Goal: Information Seeking & Learning: Learn about a topic

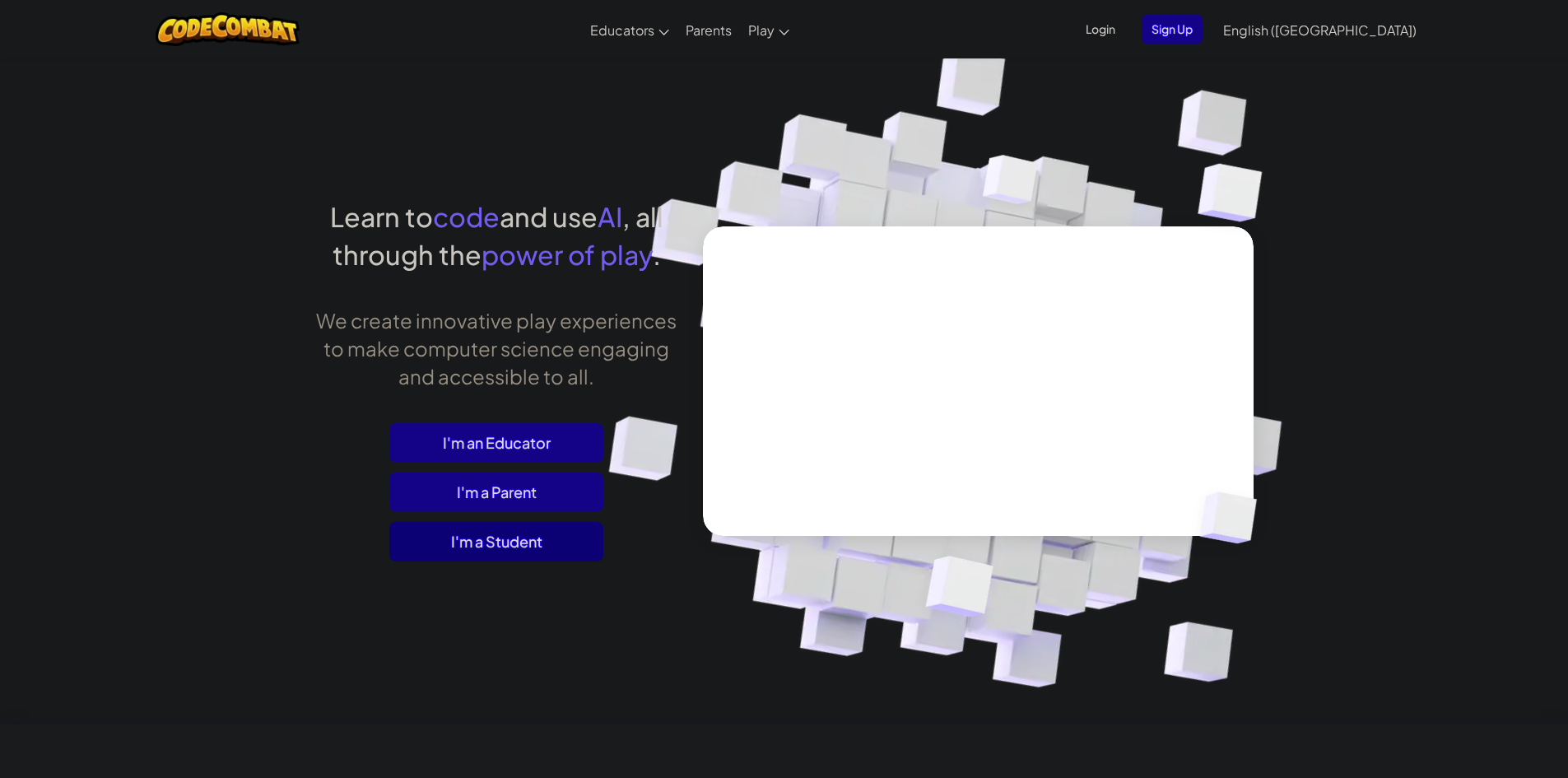
click at [587, 537] on span "I'm a Student" at bounding box center [496, 541] width 214 height 40
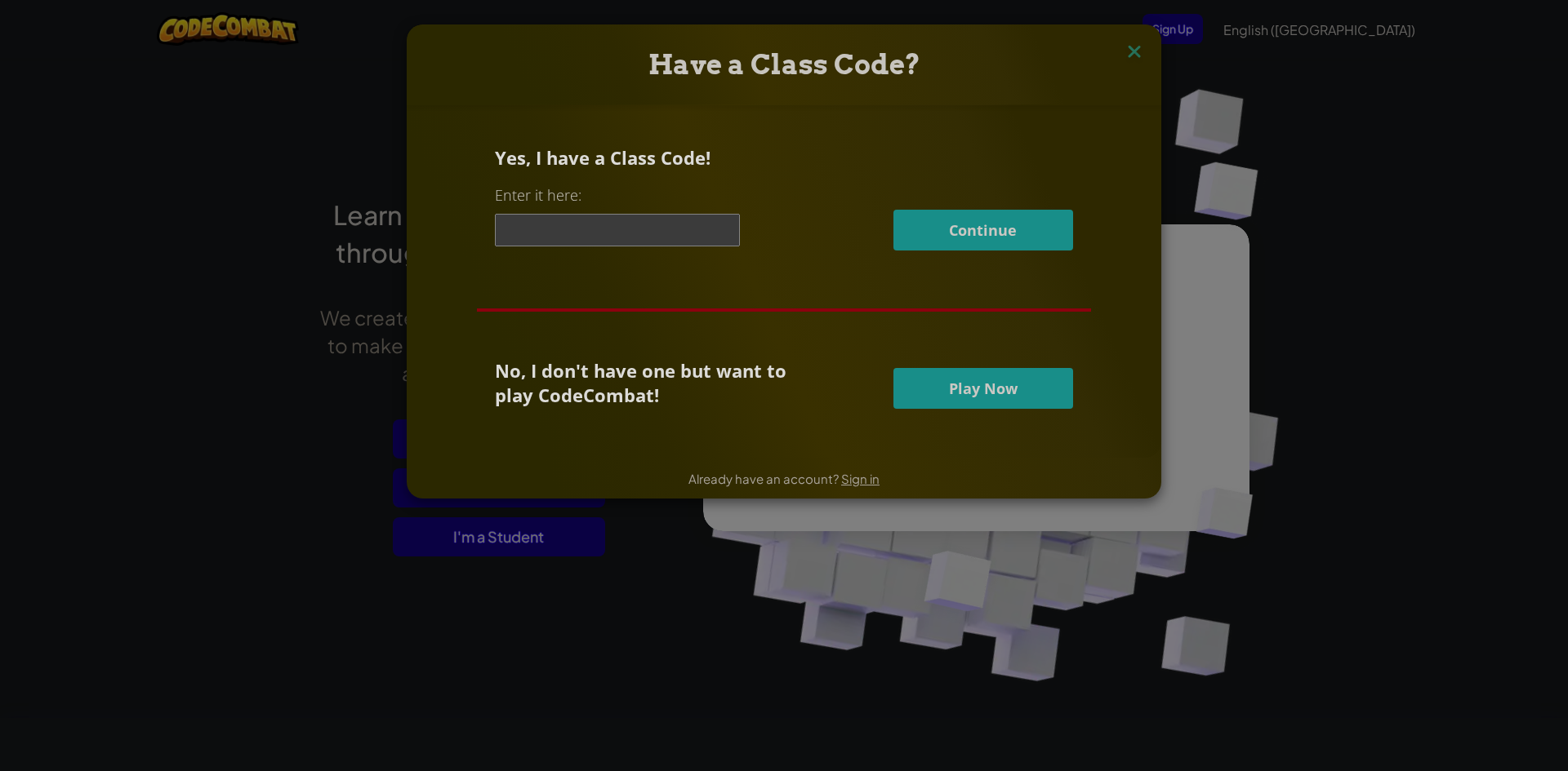
click at [676, 231] on input at bounding box center [617, 229] width 245 height 33
click at [1010, 381] on span "Play Now" at bounding box center [983, 388] width 69 height 19
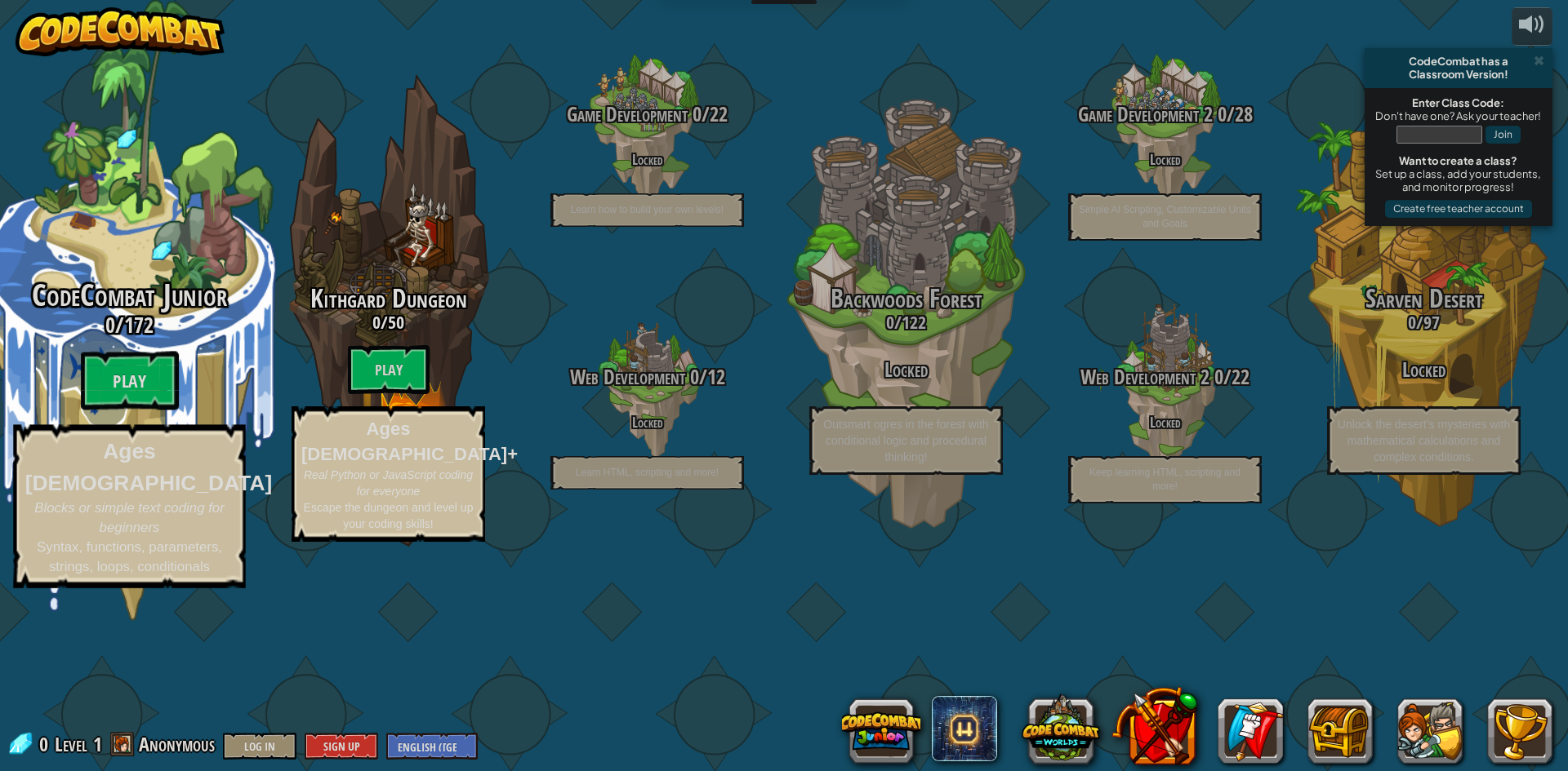
click at [121, 410] on btn "Play" at bounding box center [130, 381] width 98 height 59
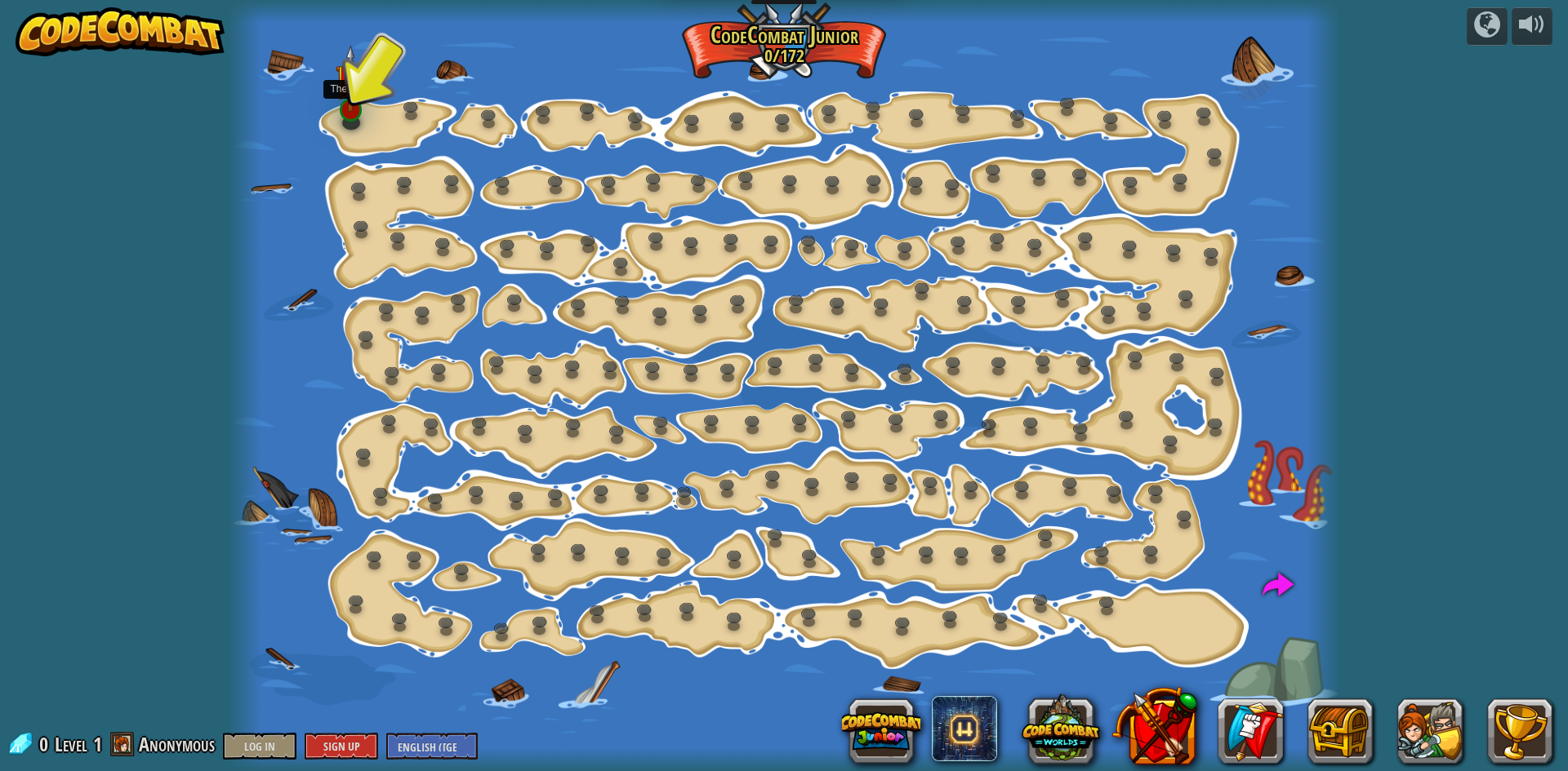
click at [340, 104] on img at bounding box center [350, 79] width 29 height 68
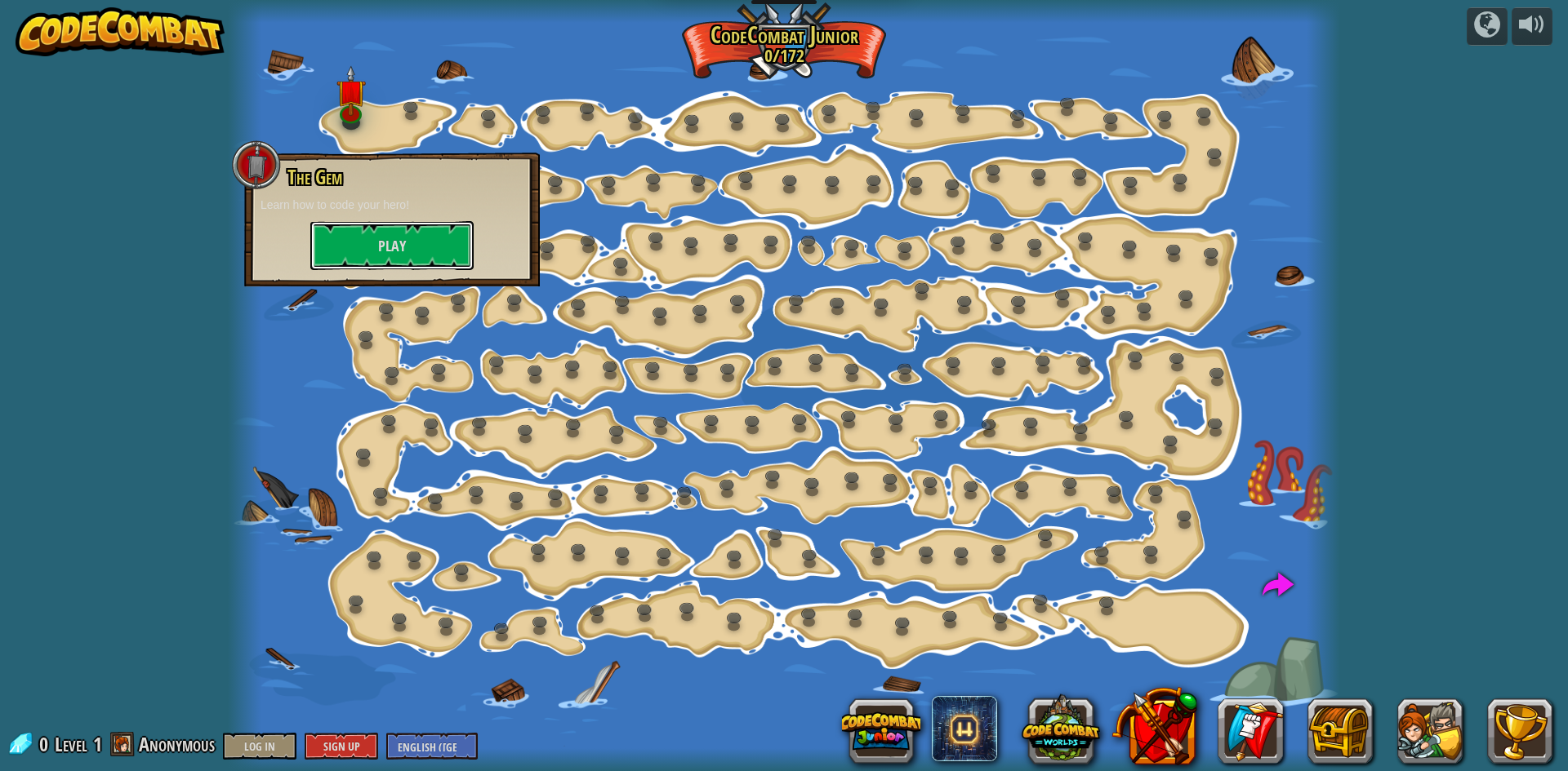
click at [390, 254] on button "Play" at bounding box center [391, 245] width 163 height 49
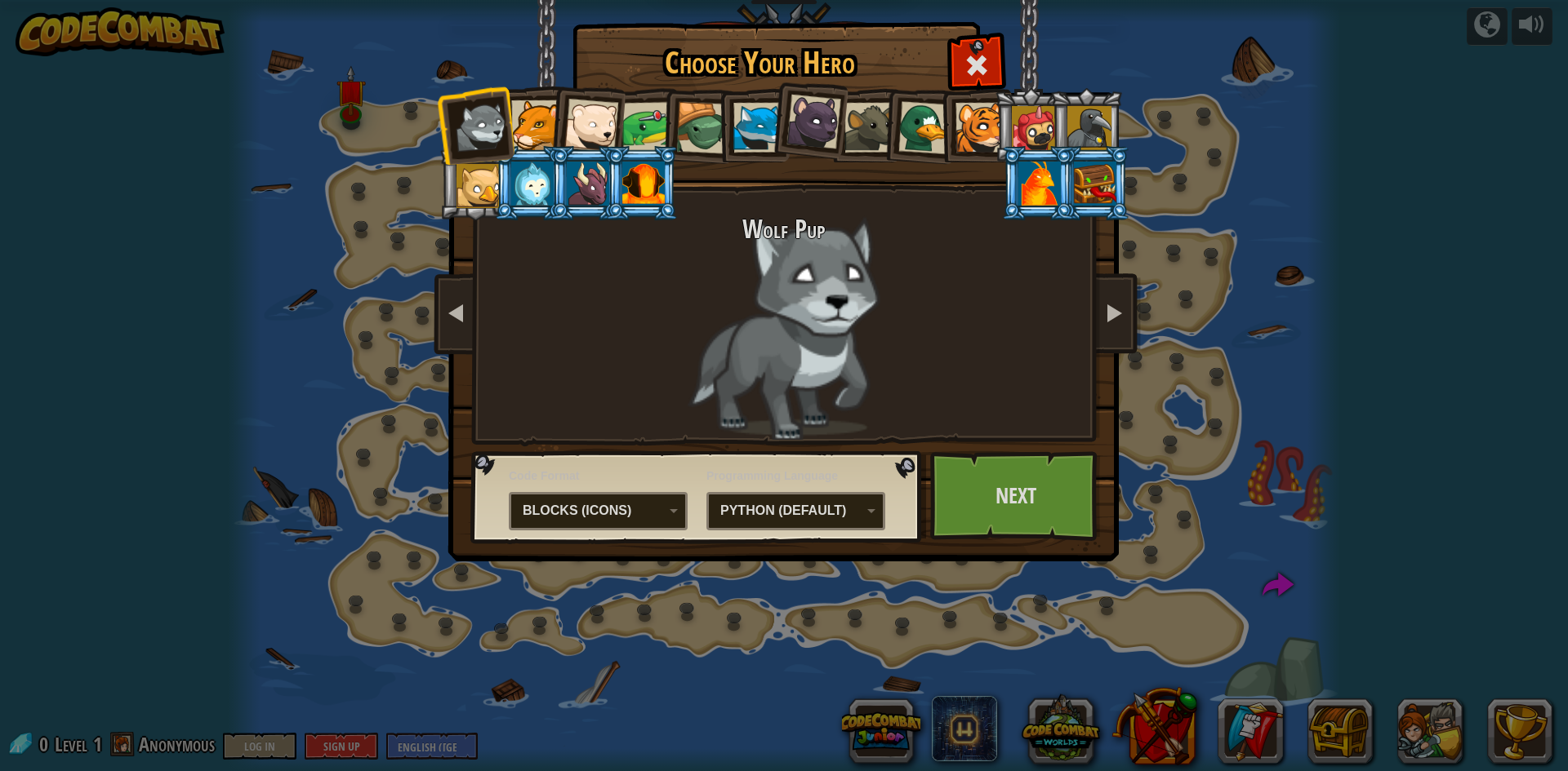
click at [849, 321] on div "Wolf Pup" at bounding box center [783, 327] width 612 height 224
click at [1007, 506] on link "Next" at bounding box center [1015, 496] width 171 height 90
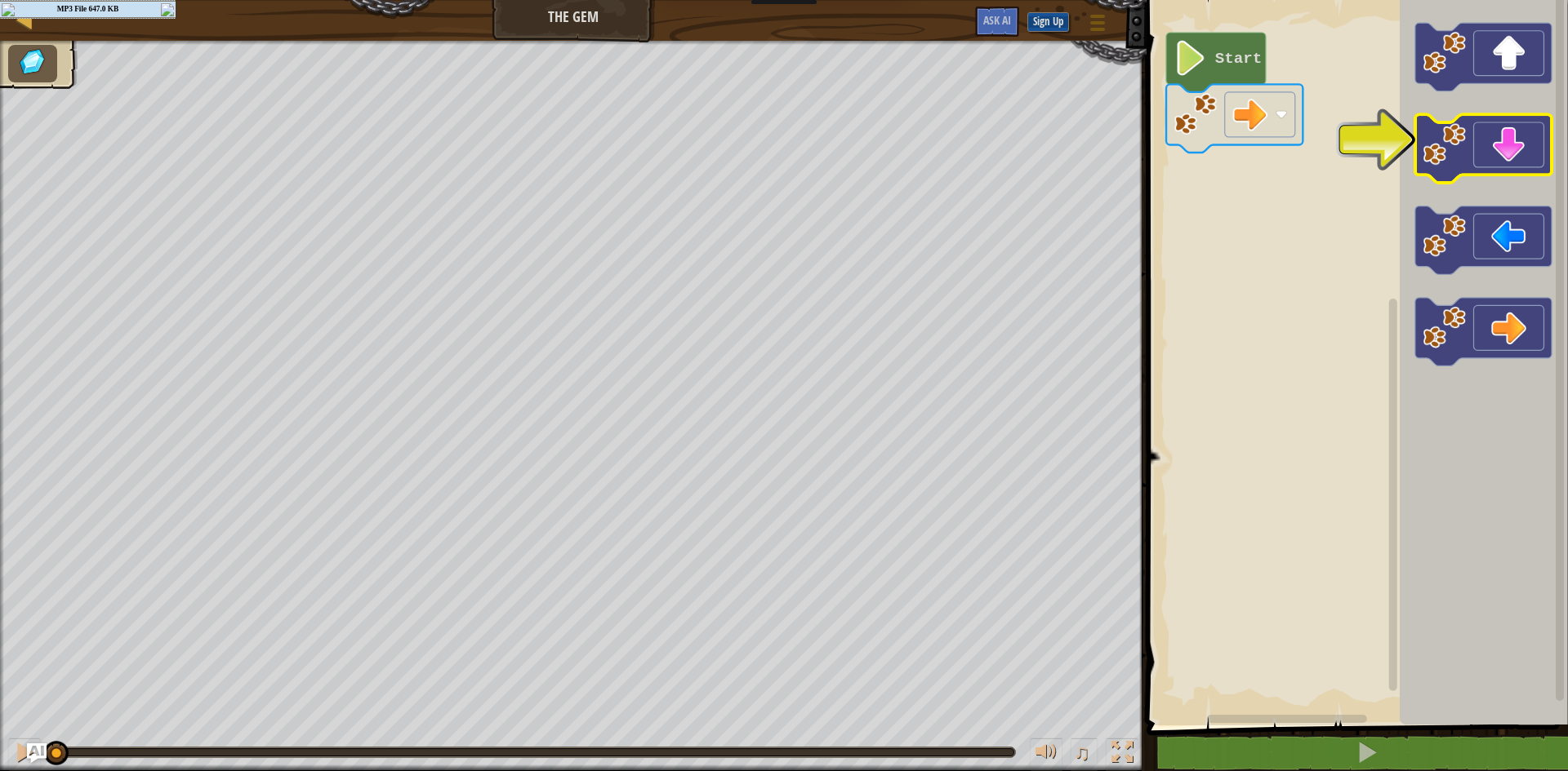
click at [1435, 177] on icon "Blockly Workspace" at bounding box center [1483, 149] width 137 height 69
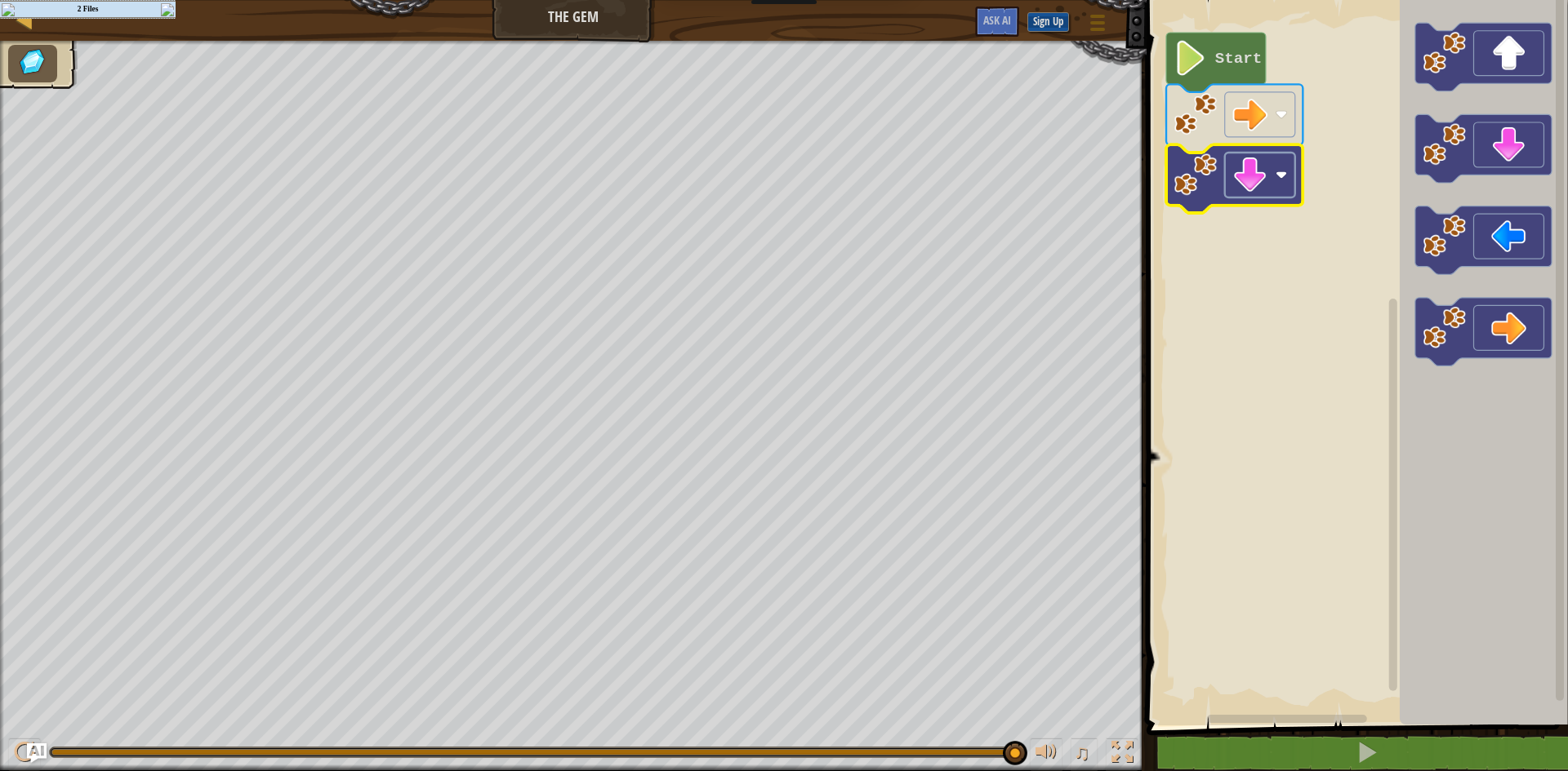
click at [1257, 195] on rect "Blockly Workspace" at bounding box center [1260, 175] width 70 height 45
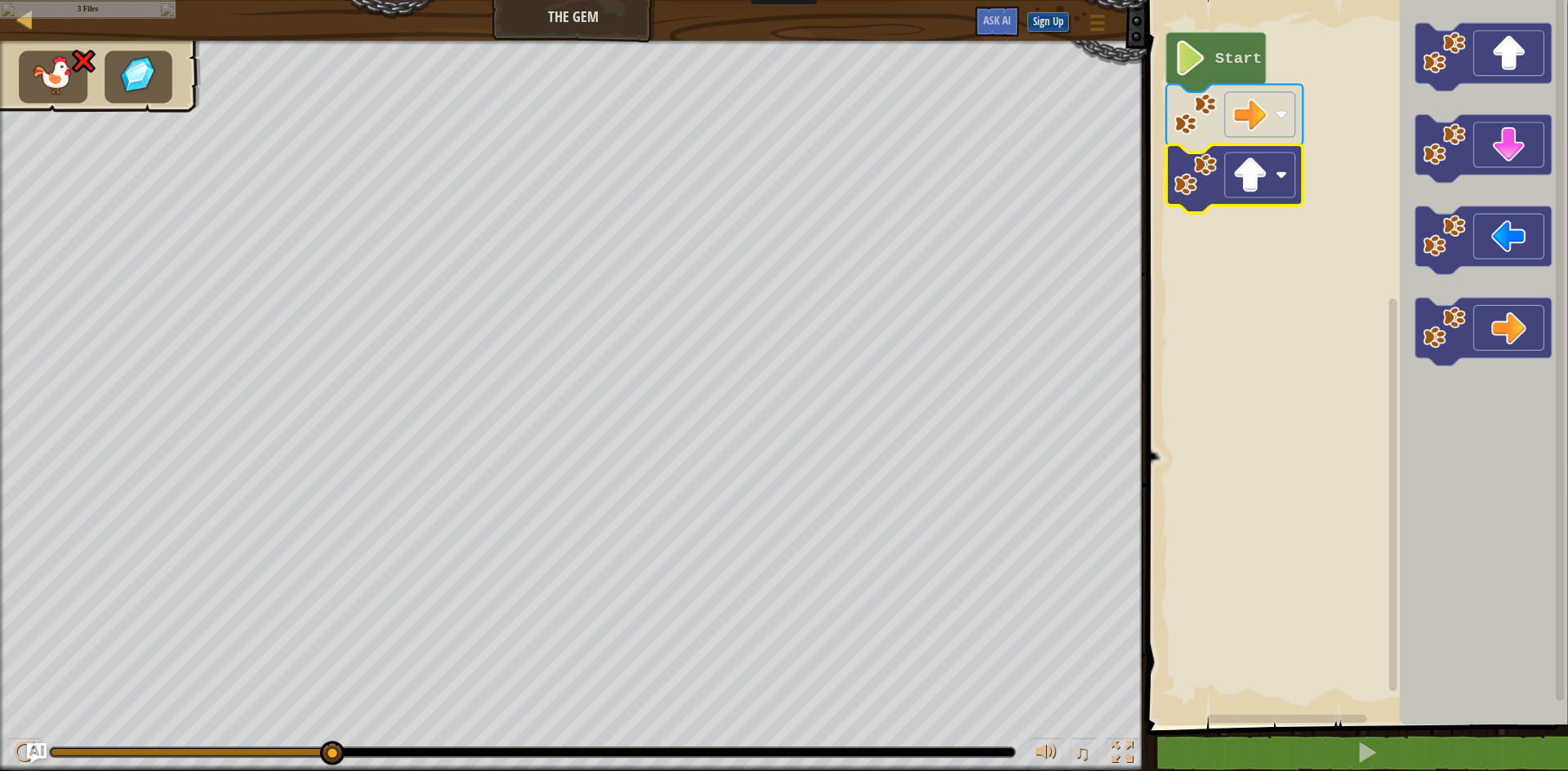
click at [1277, 201] on icon "Blockly Workspace" at bounding box center [1234, 179] width 137 height 69
click at [1292, 179] on rect "Blockly Workspace" at bounding box center [1260, 175] width 70 height 45
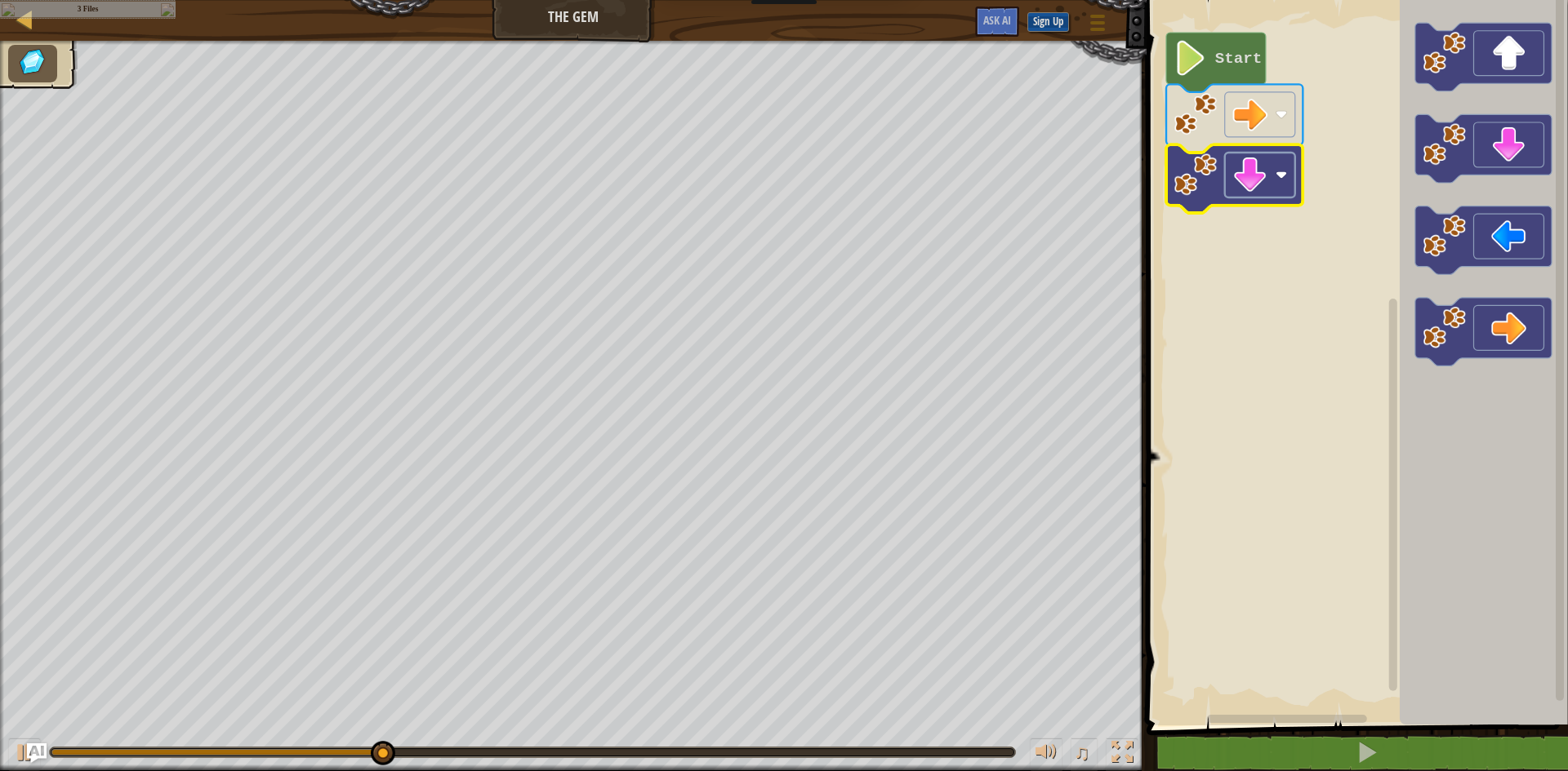
click at [1258, 172] on image "Blockly Workspace" at bounding box center [1250, 175] width 35 height 35
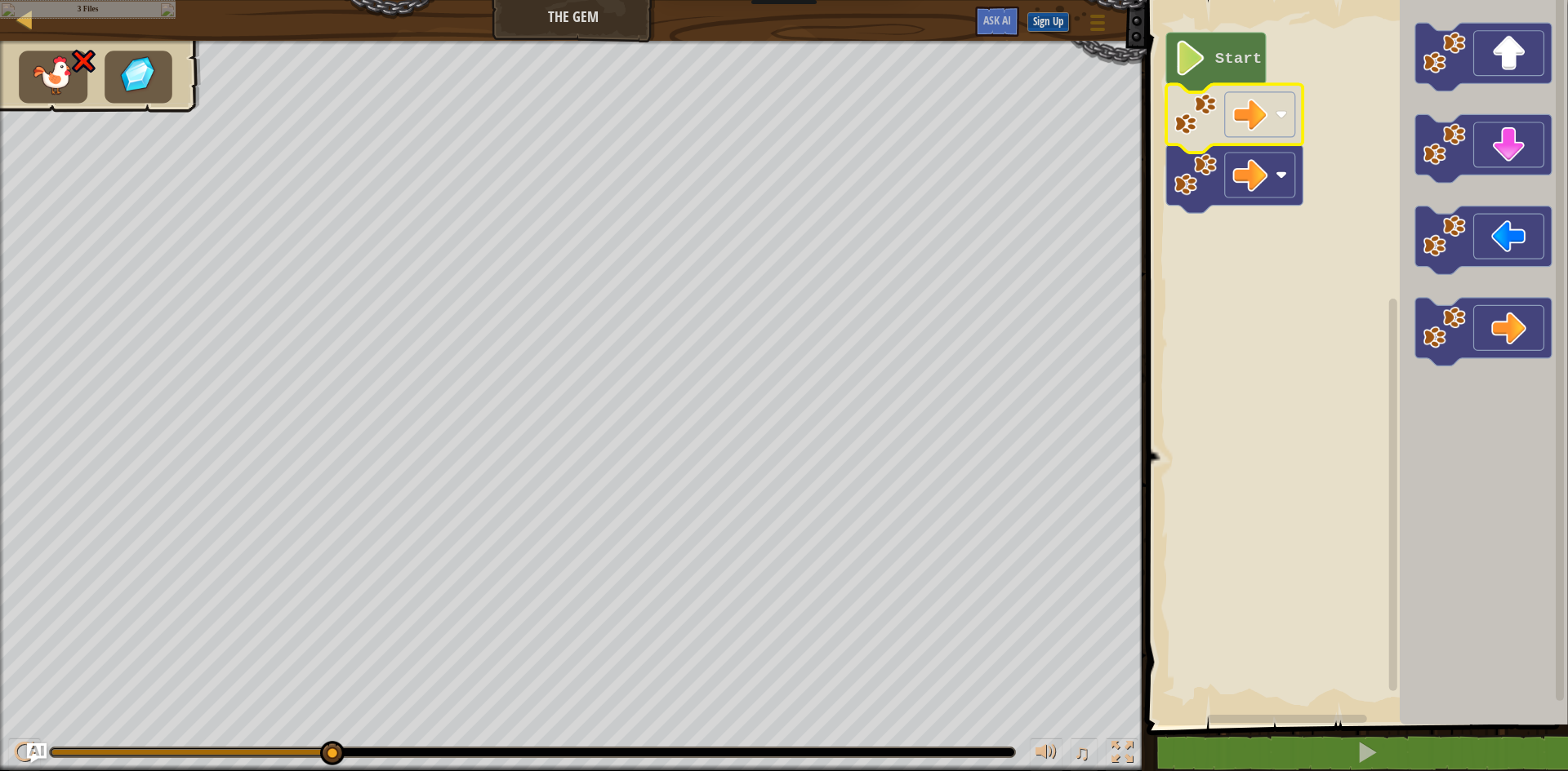
click at [1223, 143] on icon "Blockly Workspace" at bounding box center [1234, 118] width 137 height 69
click at [1255, 183] on image "Blockly Workspace" at bounding box center [1250, 175] width 35 height 35
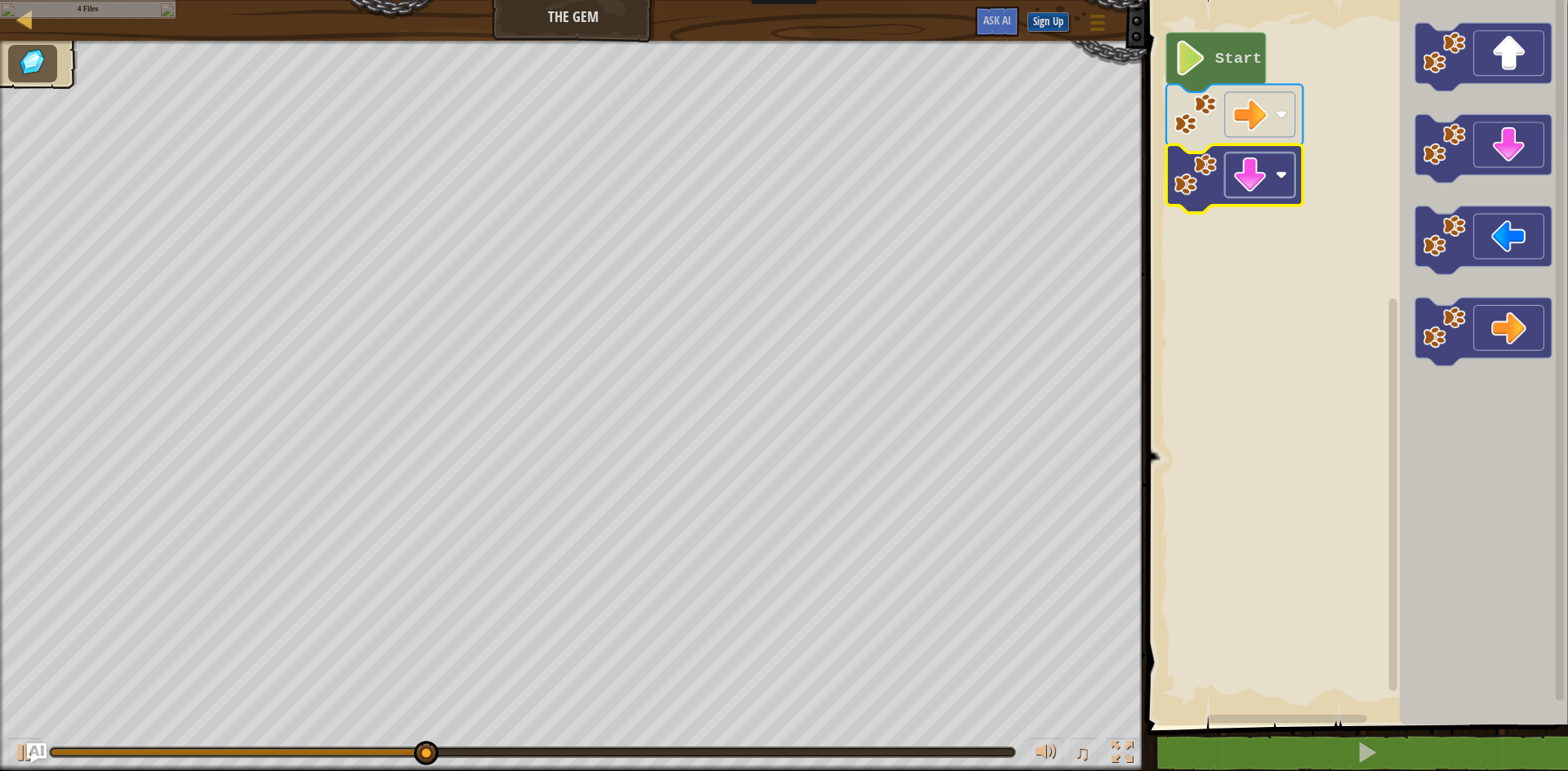
click at [1257, 174] on image "Blockly Workspace" at bounding box center [1250, 175] width 35 height 35
